Goal: Browse casually

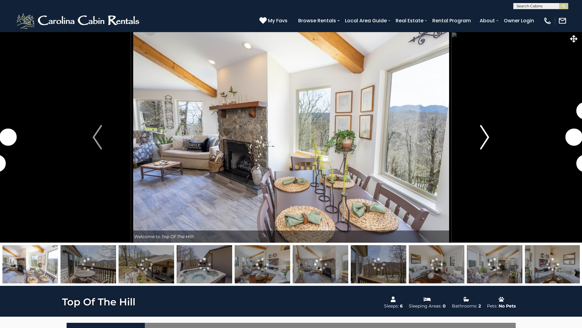
click at [485, 145] on img "Next" at bounding box center [484, 137] width 9 height 24
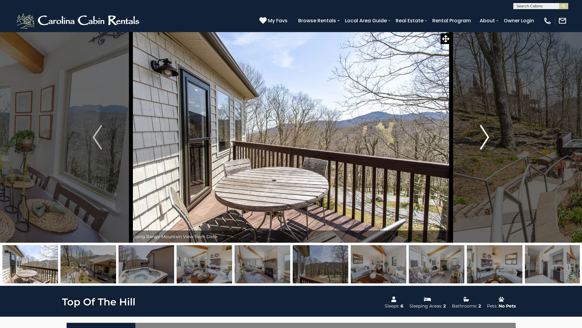
click at [486, 143] on img "Next" at bounding box center [484, 137] width 9 height 24
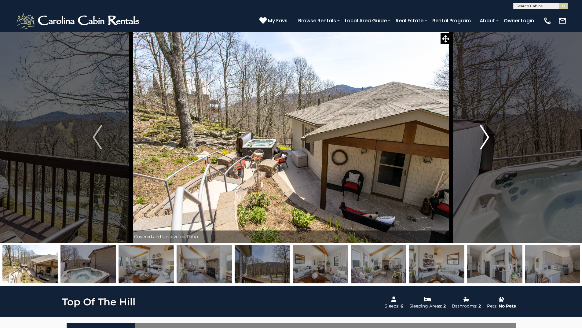
click at [486, 143] on img "Next" at bounding box center [484, 137] width 9 height 24
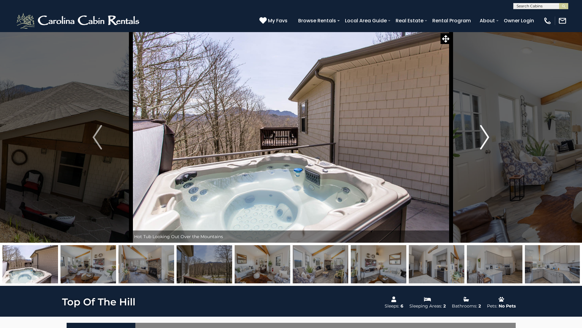
click at [486, 143] on img "Next" at bounding box center [484, 137] width 9 height 24
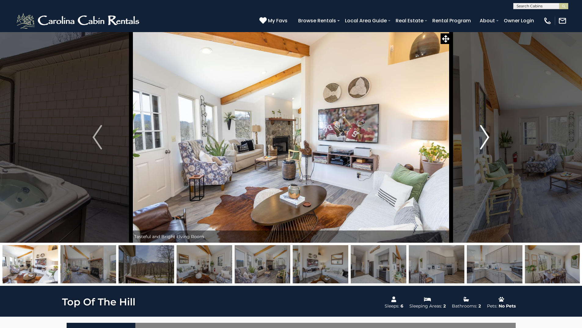
click at [486, 143] on img "Next" at bounding box center [484, 137] width 9 height 24
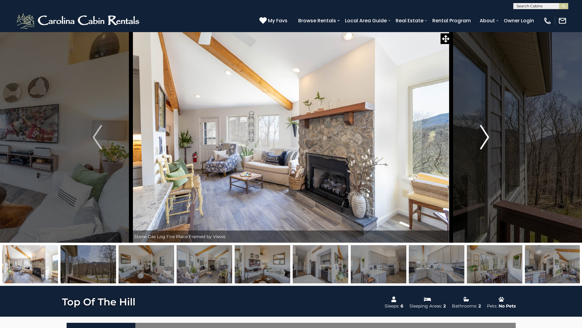
click at [486, 143] on img "Next" at bounding box center [484, 137] width 9 height 24
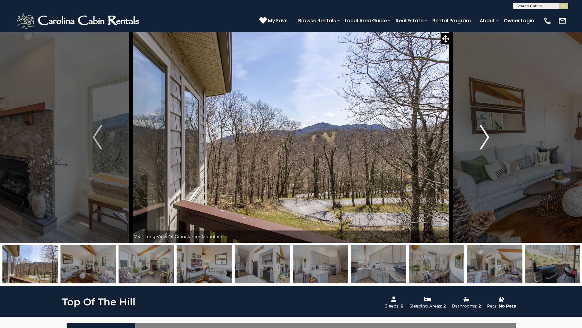
click at [486, 143] on img "Next" at bounding box center [484, 137] width 9 height 24
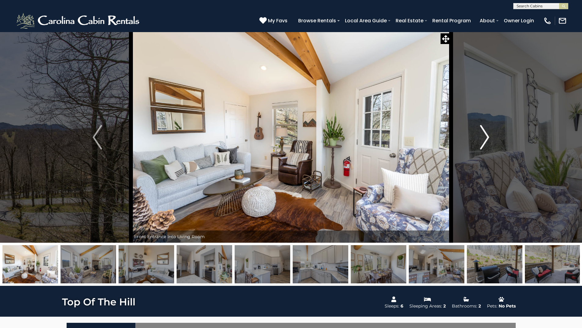
click at [486, 143] on img "Next" at bounding box center [484, 137] width 9 height 24
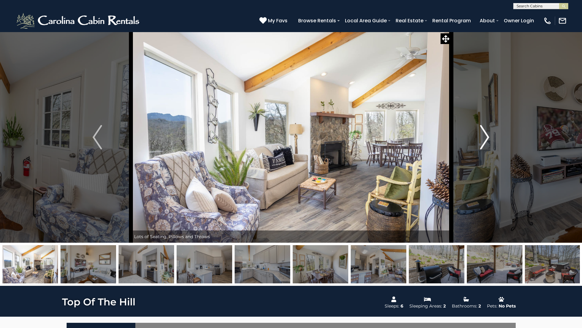
click at [486, 143] on img "Next" at bounding box center [484, 137] width 9 height 24
